Goal: Check status: Check status

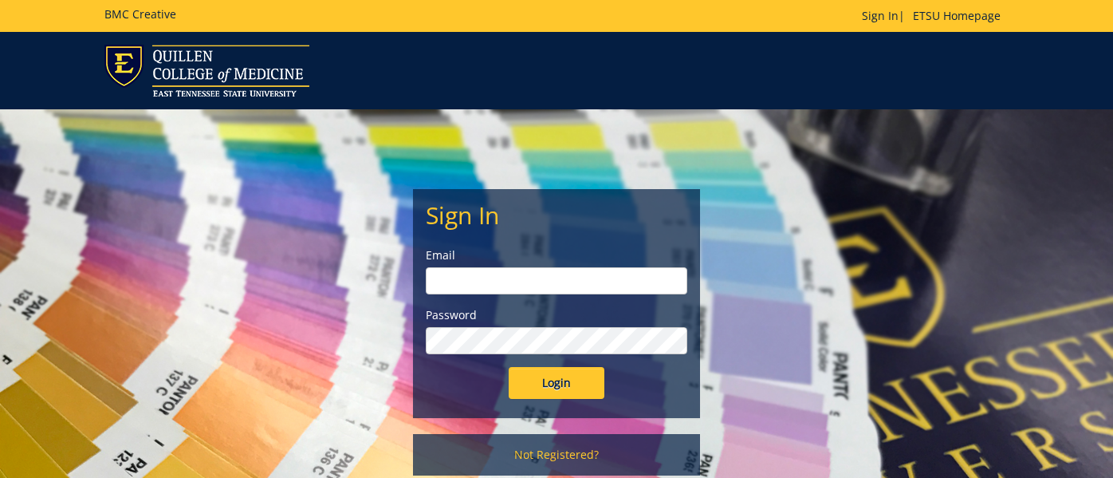
type input "[EMAIL_ADDRESS][DOMAIN_NAME]"
click at [545, 403] on div "Sign In Email cunninghamb@etsu.edu Password Login" at bounding box center [556, 303] width 285 height 227
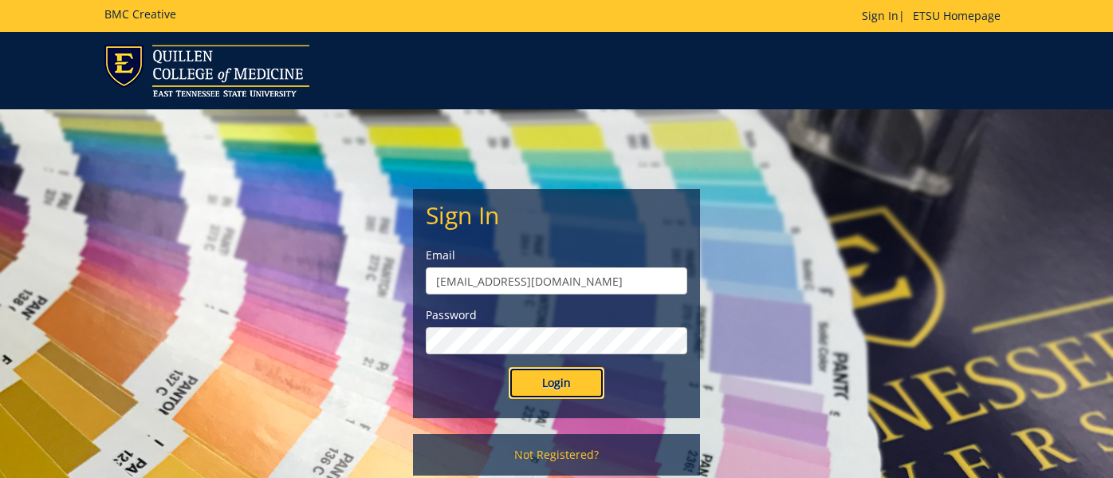
click at [555, 383] on input "Login" at bounding box center [557, 383] width 96 height 32
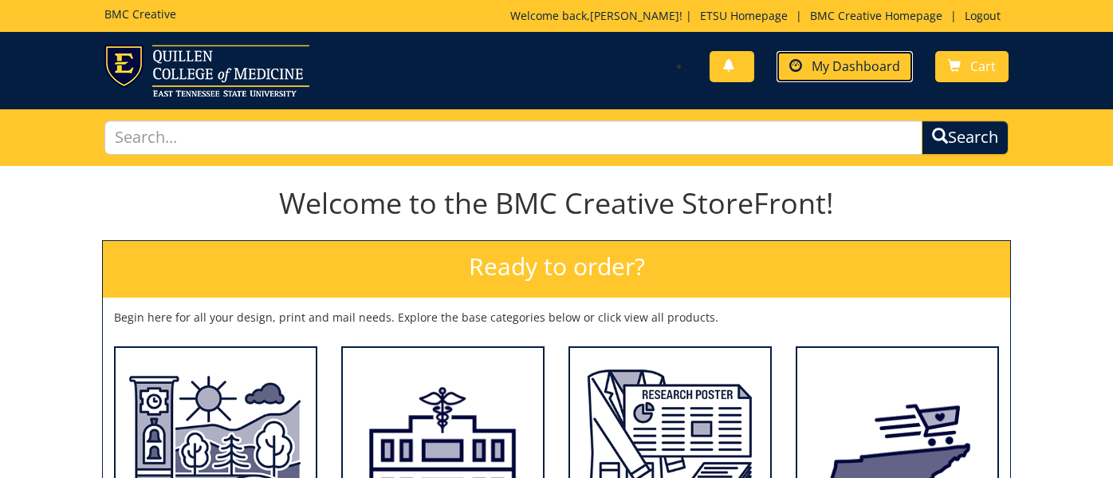
click at [858, 67] on span "My Dashboard" at bounding box center [856, 66] width 88 height 18
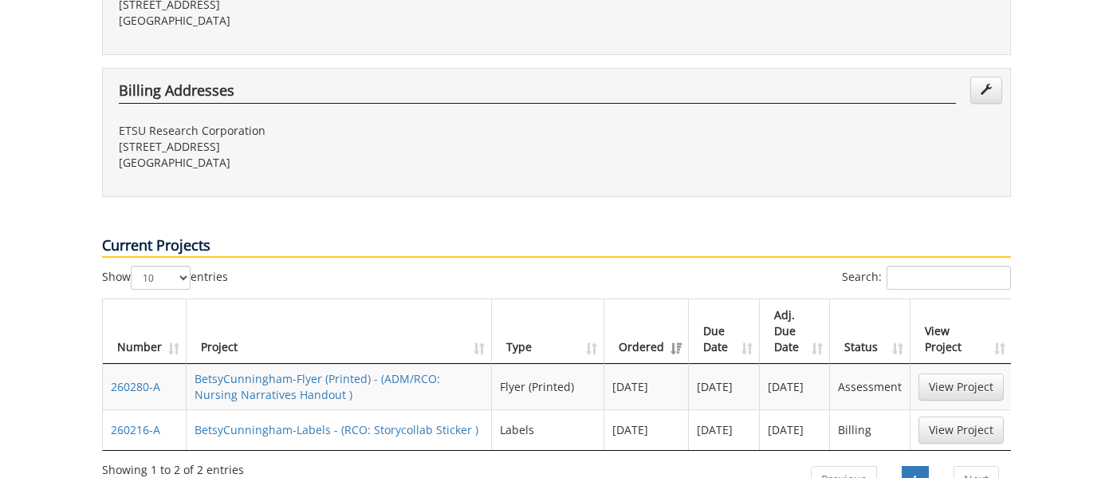
scroll to position [522, 0]
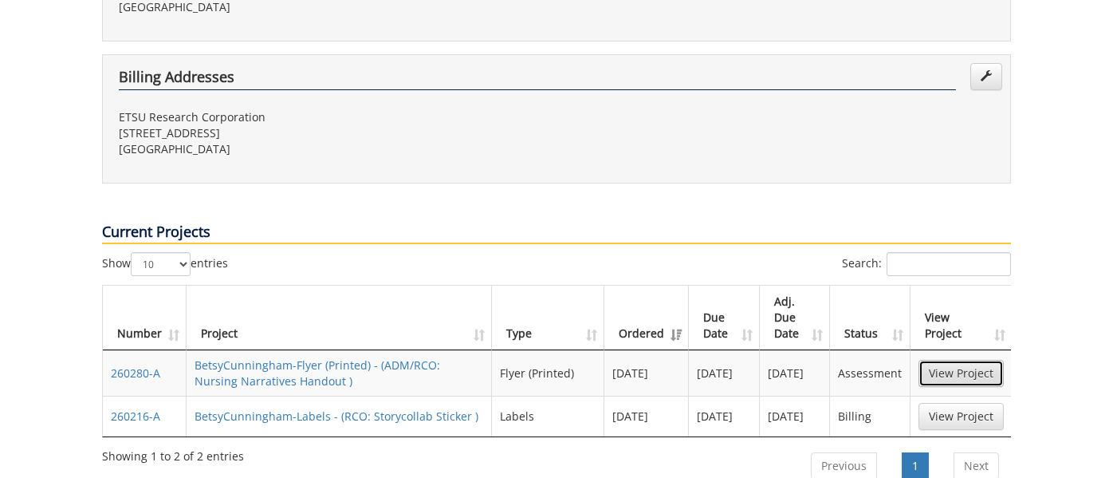
click at [963, 360] on link "View Project" at bounding box center [960, 373] width 85 height 27
